Goal: Find specific page/section: Find specific page/section

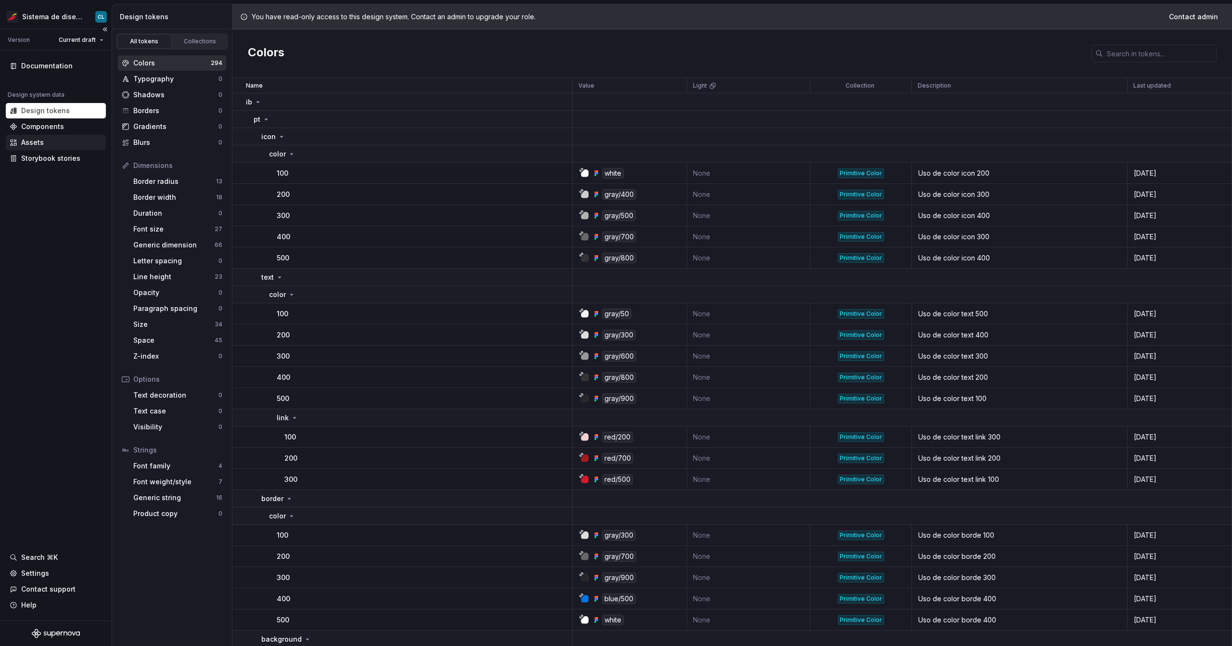
click at [60, 141] on div "Assets" at bounding box center [56, 143] width 92 height 10
